Goal: Entertainment & Leisure: Consume media (video, audio)

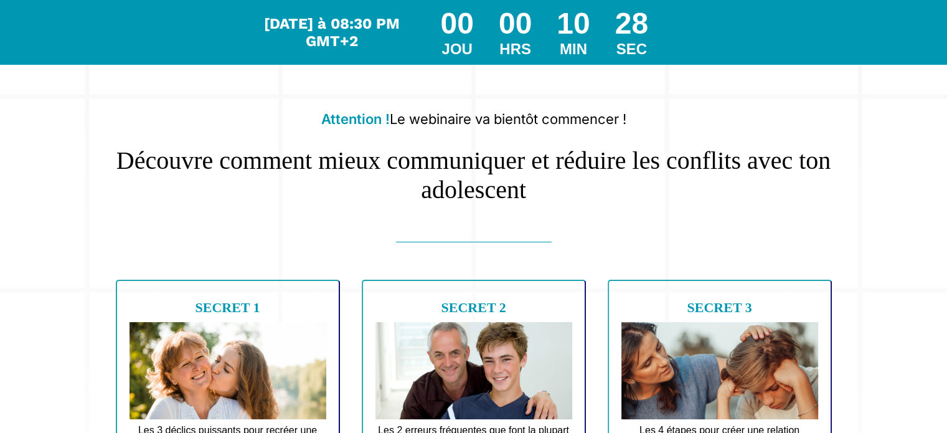
scroll to position [62, 0]
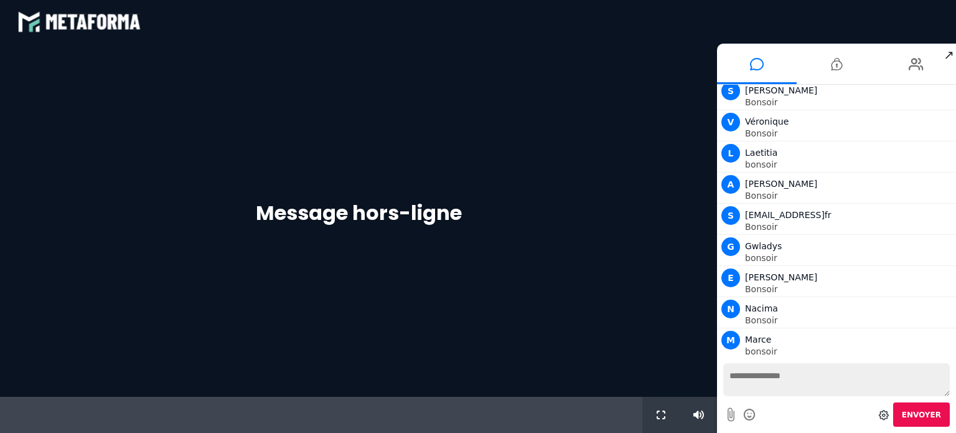
scroll to position [129, 0]
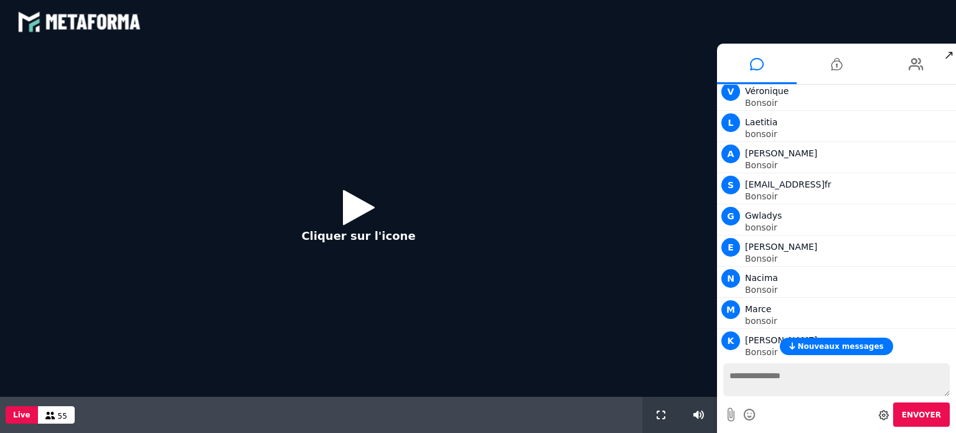
click at [359, 203] on icon at bounding box center [359, 207] width 32 height 40
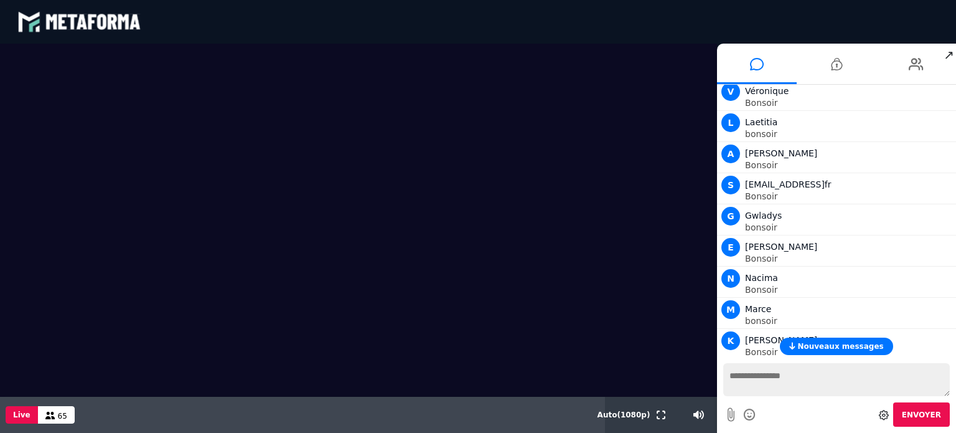
click at [807, 347] on span "Nouveaux messages" at bounding box center [841, 346] width 86 height 9
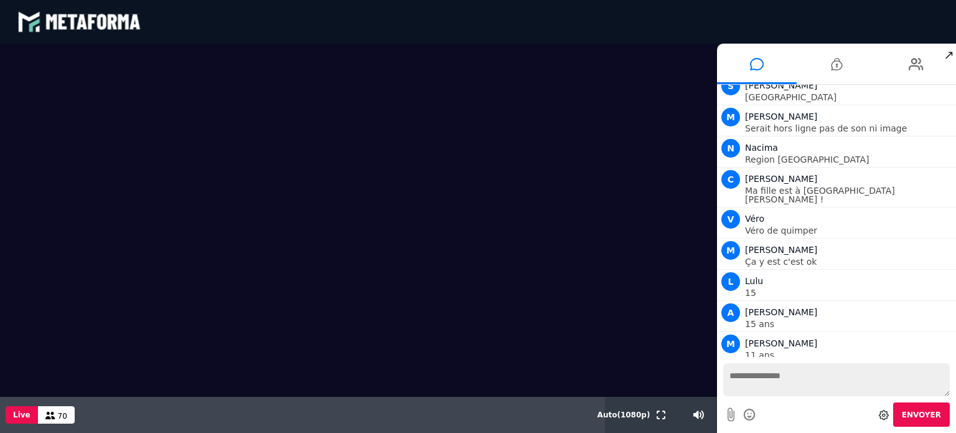
scroll to position [2309, 0]
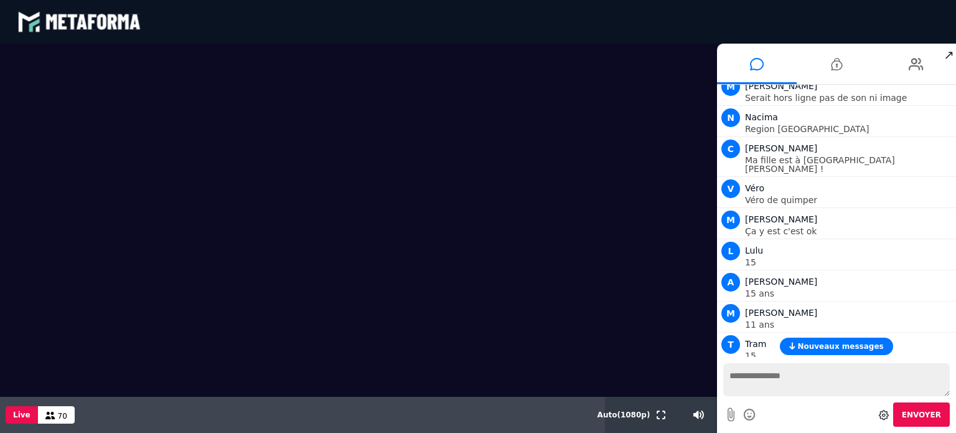
click at [854, 350] on span "Nouveaux messages" at bounding box center [841, 346] width 86 height 9
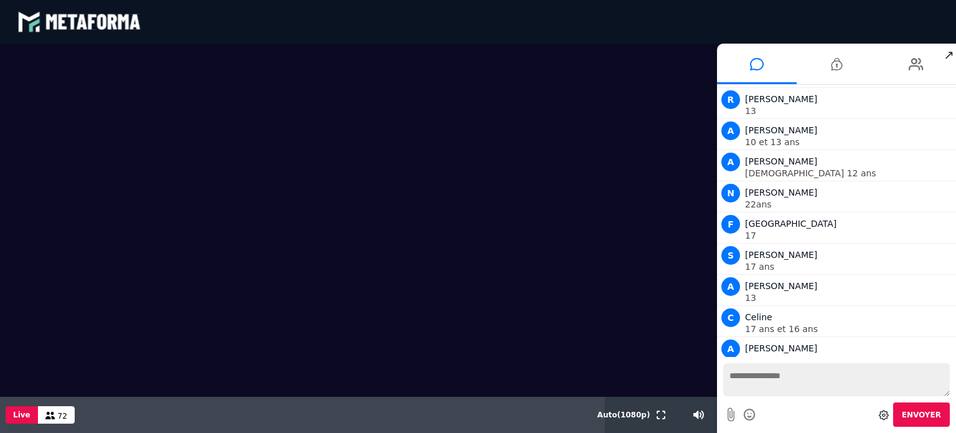
scroll to position [3518, 0]
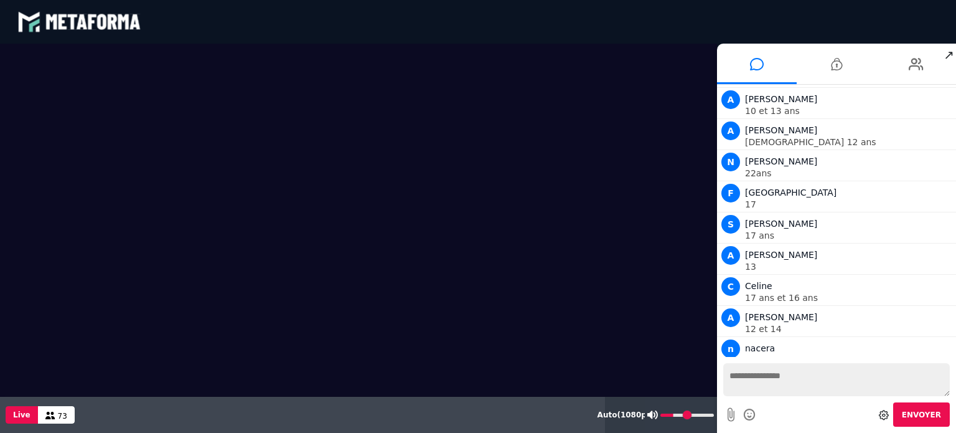
type input "**"
click at [675, 413] on input "range" at bounding box center [688, 414] width 54 height 3
